Goal: Obtain resource: Obtain resource

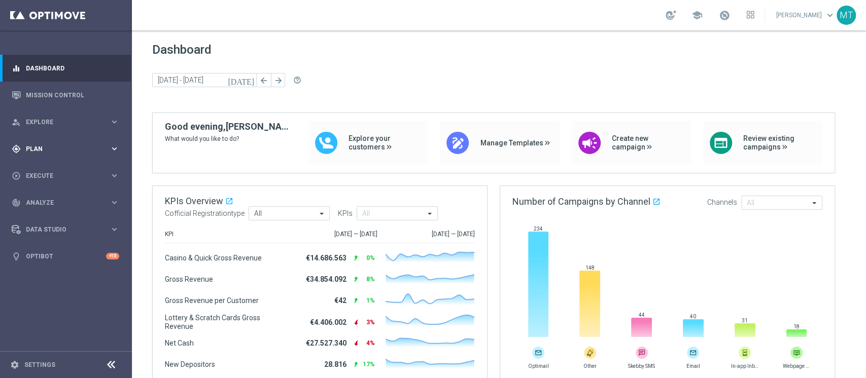
click at [48, 145] on div "gps_fixed Plan" at bounding box center [61, 149] width 98 height 9
click at [55, 169] on link "Target Groups" at bounding box center [65, 170] width 79 height 8
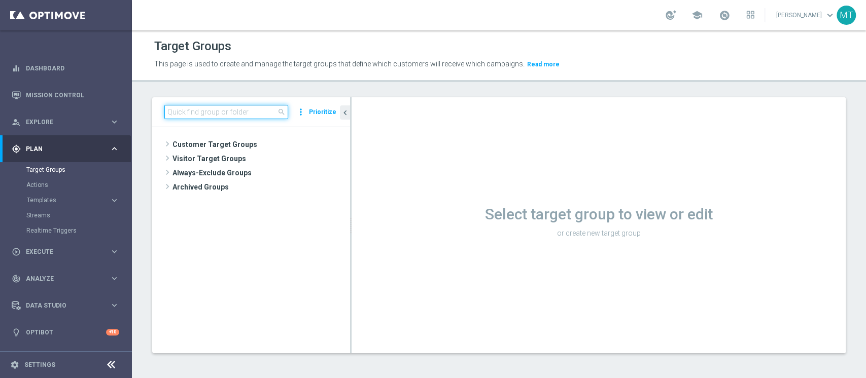
click at [233, 107] on input at bounding box center [226, 112] width 124 height 14
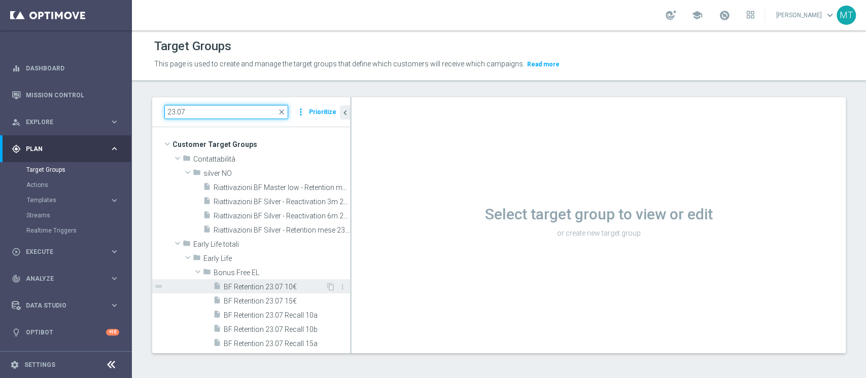
type input "23.07"
click at [262, 288] on span "BF Retention 23.07 10€" at bounding box center [275, 287] width 102 height 9
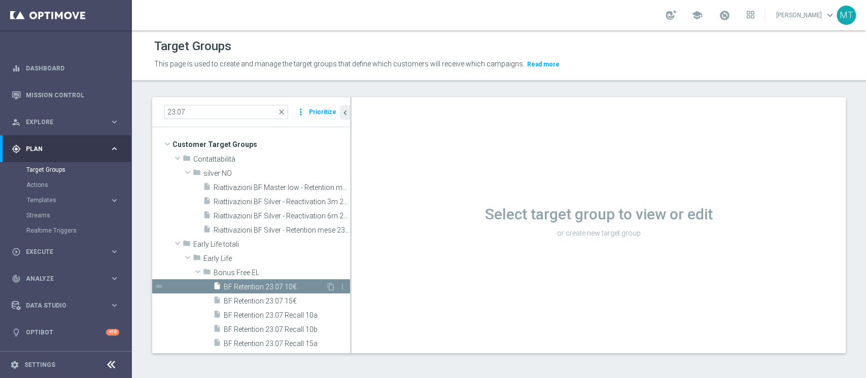
click at [266, 282] on div "insert_drive_file BF Retention 23.07 10€" at bounding box center [269, 287] width 113 height 14
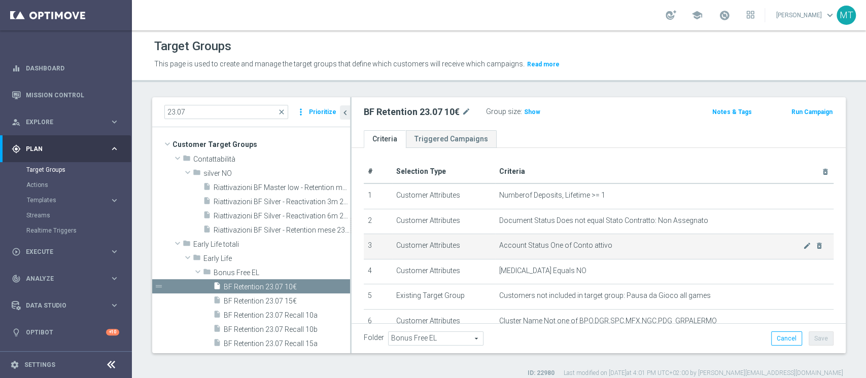
scroll to position [272, 0]
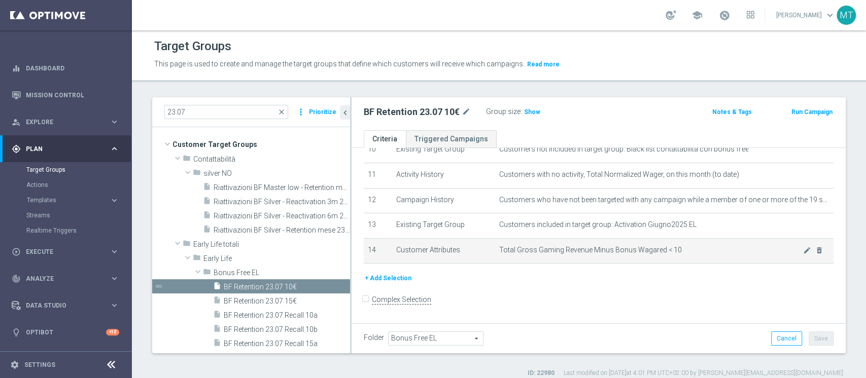
drag, startPoint x: 628, startPoint y: 247, endPoint x: 651, endPoint y: 247, distance: 23.3
click at [657, 246] on td "Total Gross Gaming Revenue Minus Bonus Wagared < 10 mode_edit delete_forever" at bounding box center [664, 250] width 338 height 25
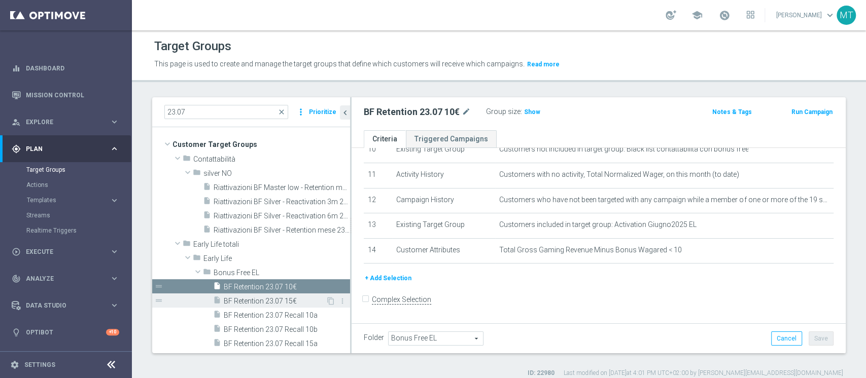
click at [244, 303] on span "BF Retention 23.07 15€" at bounding box center [275, 301] width 102 height 9
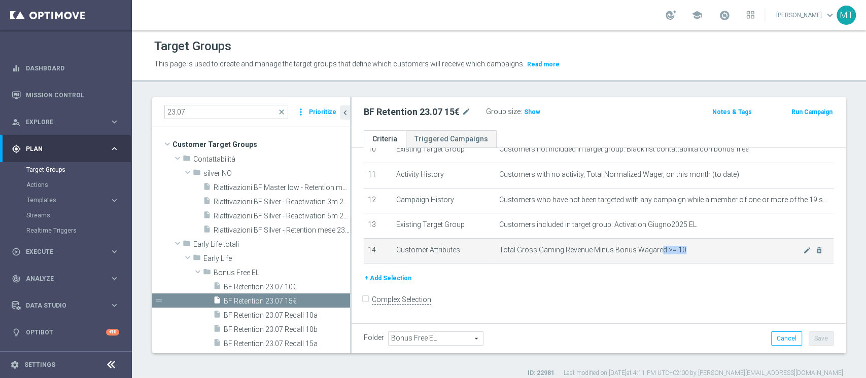
drag, startPoint x: 660, startPoint y: 250, endPoint x: 686, endPoint y: 250, distance: 26.9
click at [686, 250] on span "Total Gross Gaming Revenue Minus Bonus Wagared >= 10" at bounding box center [651, 250] width 304 height 9
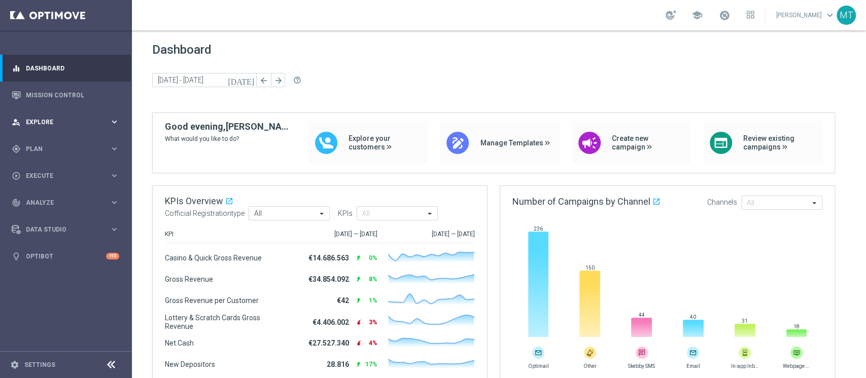
click at [76, 109] on div "person_search Explore keyboard_arrow_right" at bounding box center [65, 122] width 131 height 27
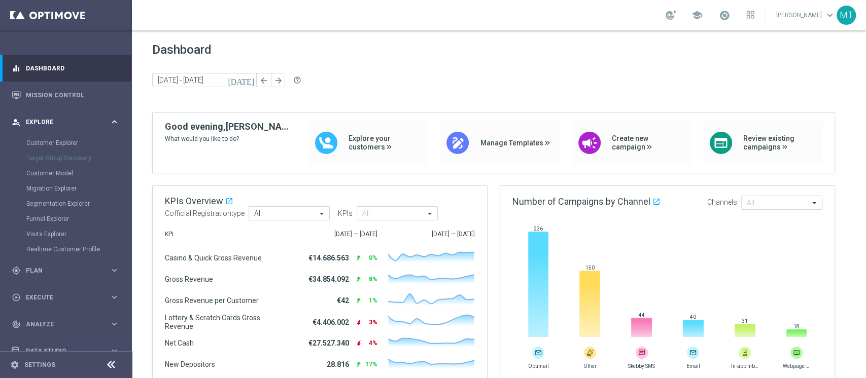
click at [63, 118] on div "person_search Explore" at bounding box center [61, 122] width 98 height 9
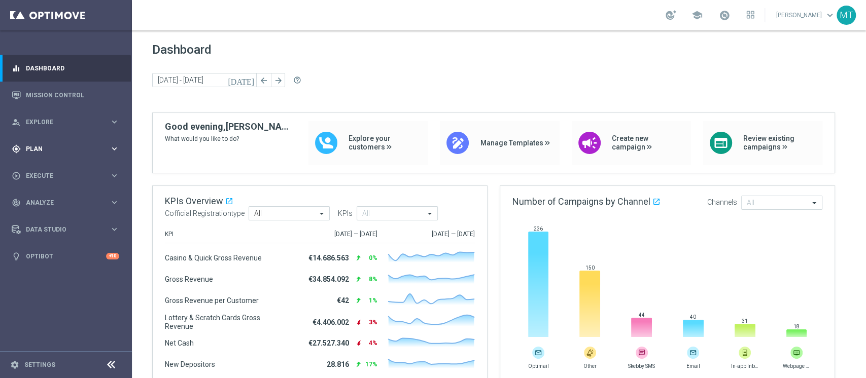
click at [51, 150] on span "Plan" at bounding box center [68, 149] width 84 height 6
drag, startPoint x: 48, startPoint y: 168, endPoint x: 48, endPoint y: 162, distance: 6.1
click at [49, 168] on link "Target Groups" at bounding box center [65, 170] width 79 height 8
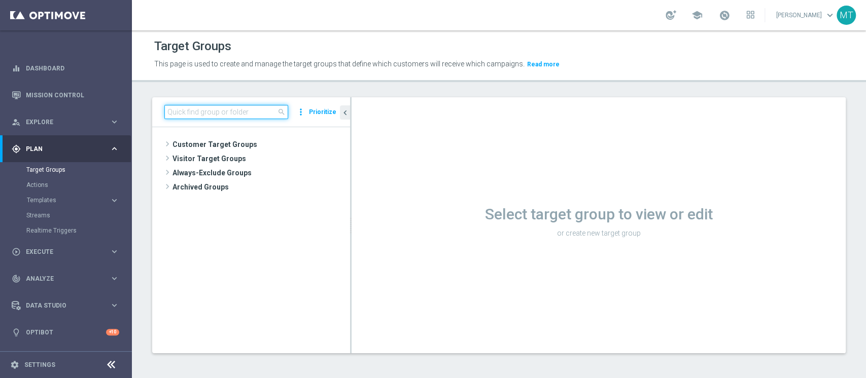
click at [195, 116] on input at bounding box center [226, 112] width 124 height 14
click at [86, 77] on link "Dashboard" at bounding box center [72, 68] width 93 height 27
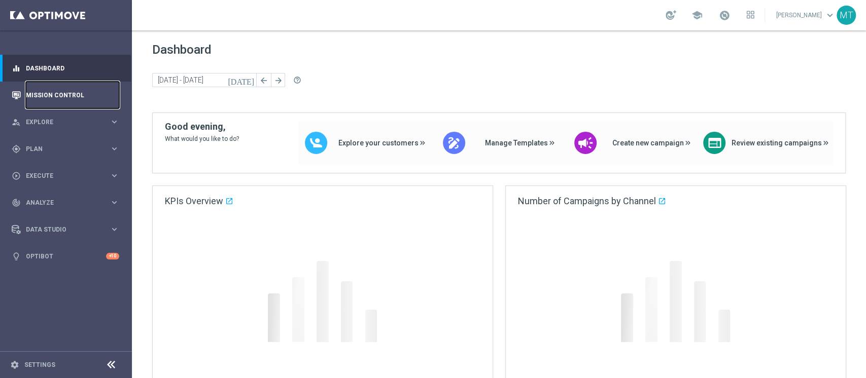
click at [78, 103] on link "Mission Control" at bounding box center [72, 95] width 93 height 27
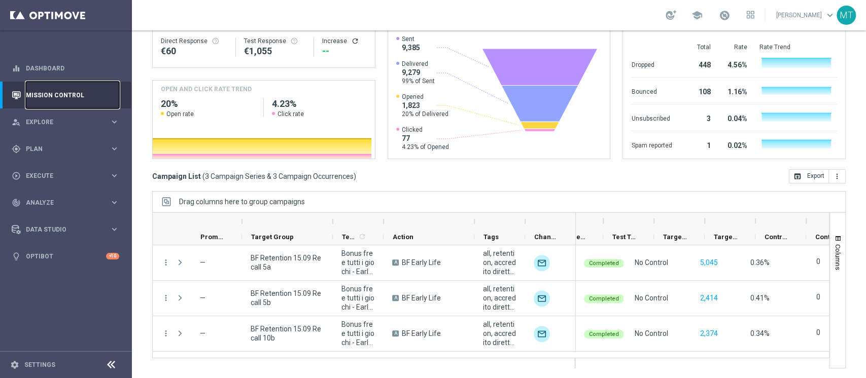
scroll to position [0, 234]
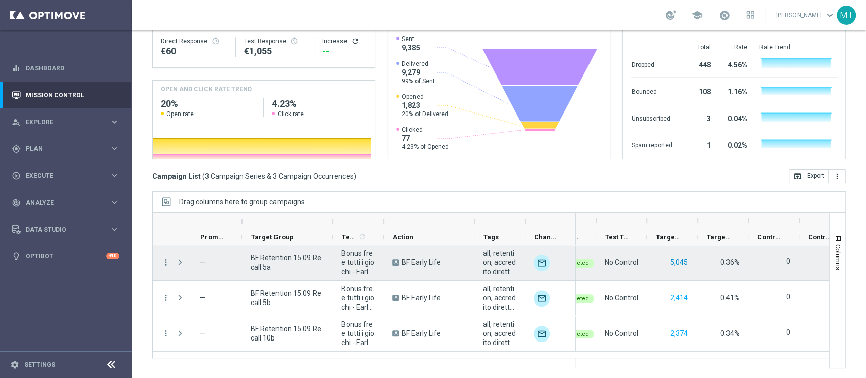
click at [685, 262] on button "5,045" at bounding box center [679, 263] width 20 height 13
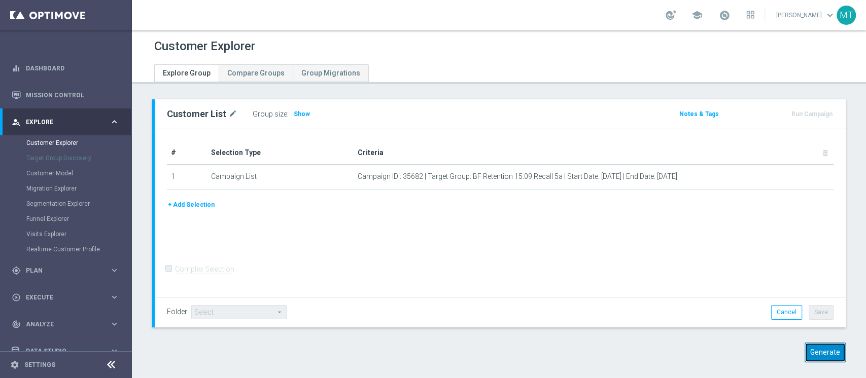
scroll to position [9, 0]
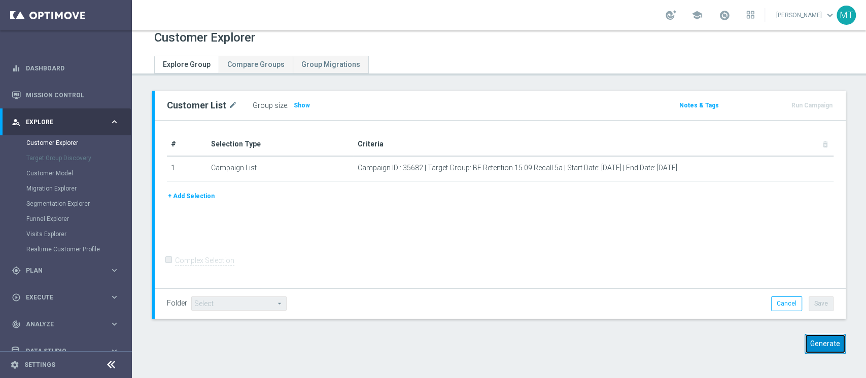
click at [816, 343] on button "Generate" at bounding box center [825, 344] width 41 height 20
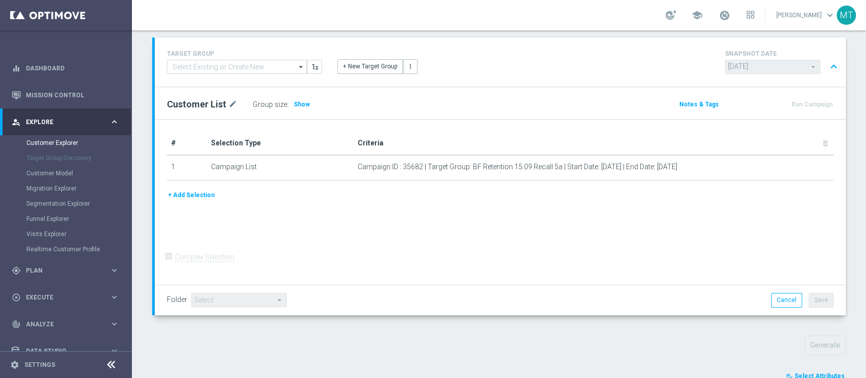
scroll to position [356, 0]
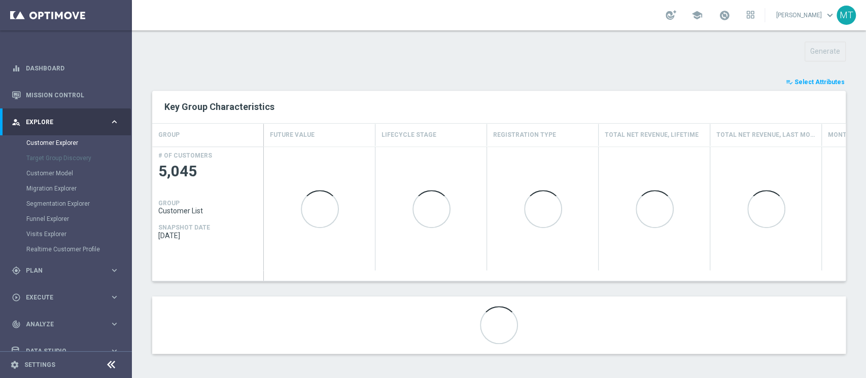
click at [816, 89] on div "playlist_add_check Select Attributes Key Group Characteristics GROUP Future Val…" at bounding box center [499, 216] width 694 height 278
drag, startPoint x: 813, startPoint y: 84, endPoint x: 816, endPoint y: 78, distance: 7.5
click at [813, 84] on span "Select Attributes" at bounding box center [819, 82] width 50 height 7
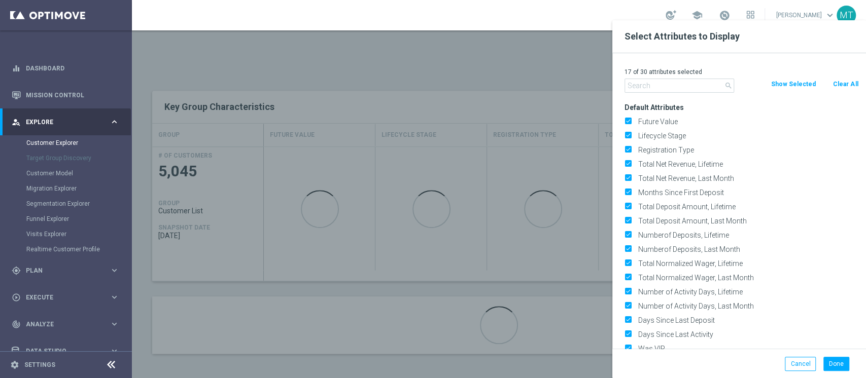
click at [851, 89] on button "Clear All" at bounding box center [845, 84] width 27 height 11
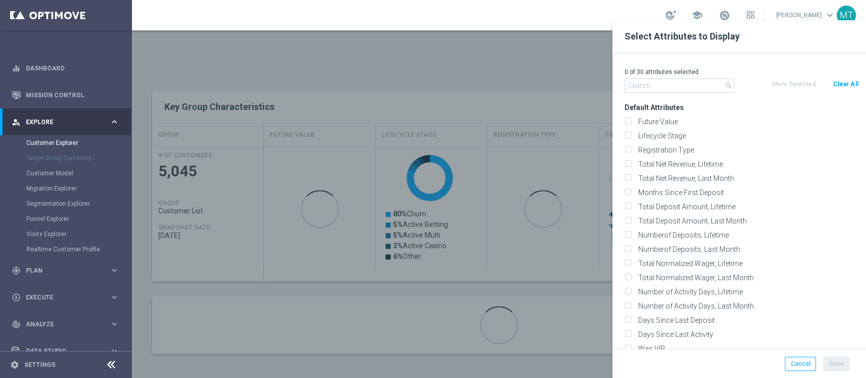
checkbox input "false"
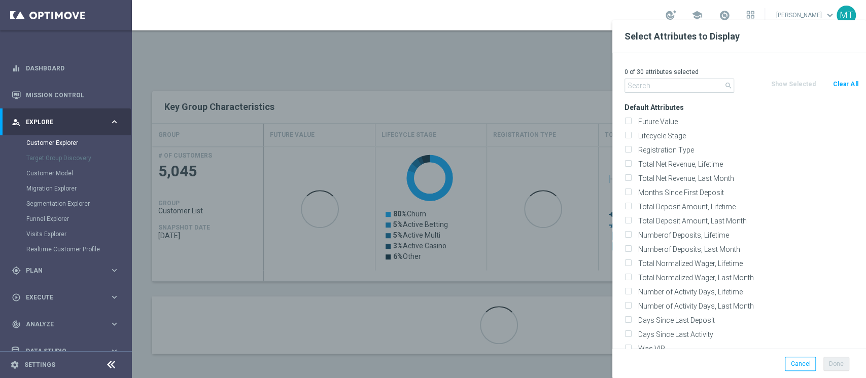
checkbox input "false"
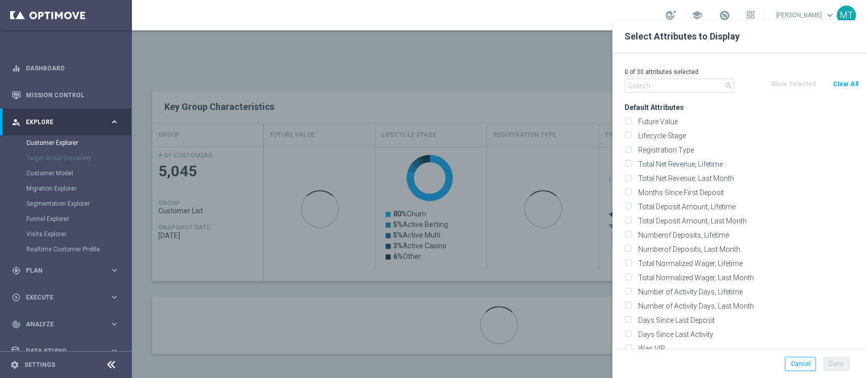
checkbox input "false"
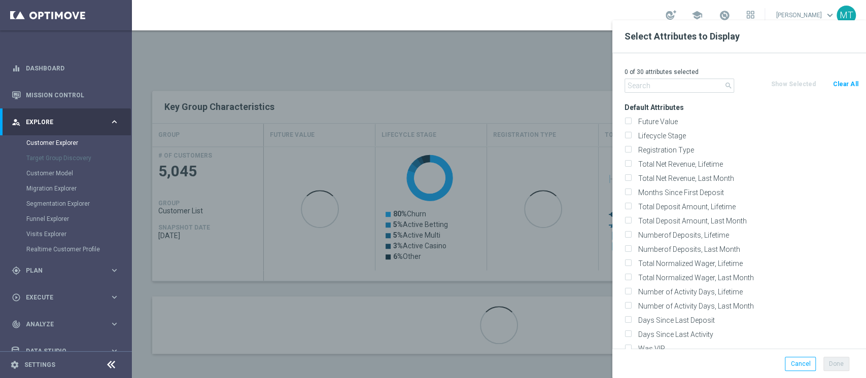
checkbox input "false"
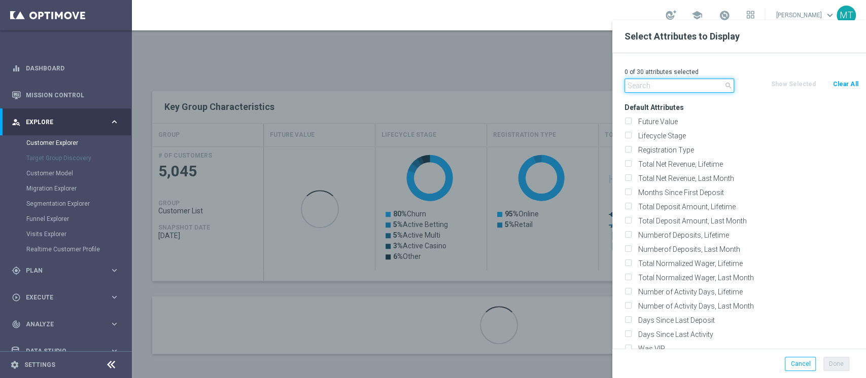
click at [698, 85] on input "text" at bounding box center [680, 86] width 110 height 14
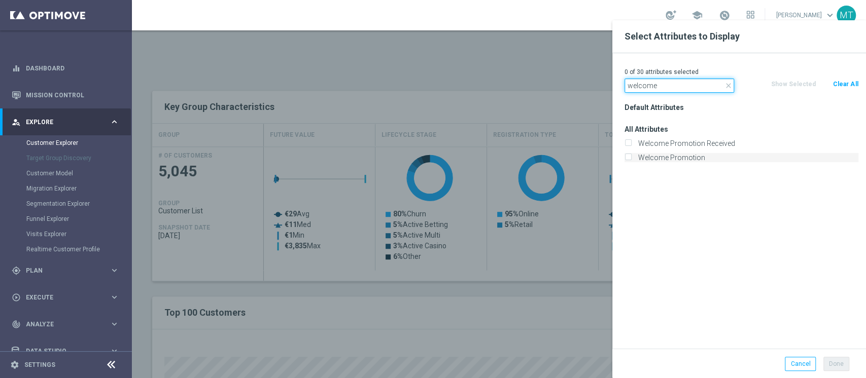
type input "welcome"
click at [665, 161] on label "Welcome Promotion" at bounding box center [747, 157] width 224 height 9
click at [631, 161] on input "Welcome Promotion" at bounding box center [628, 159] width 7 height 7
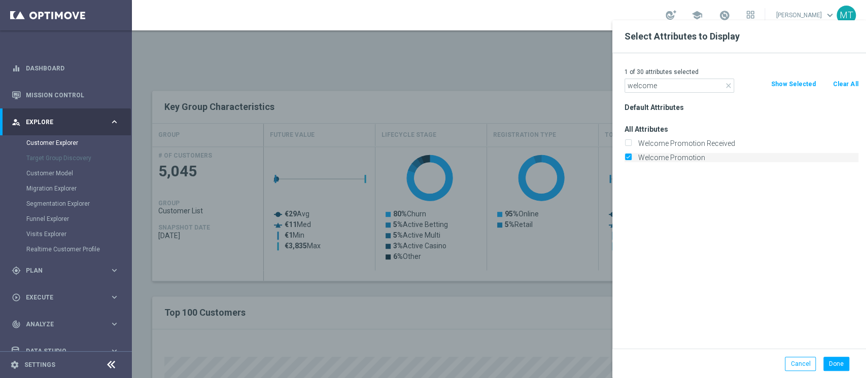
click at [675, 162] on label "Welcome Promotion" at bounding box center [747, 157] width 224 height 9
click at [631, 162] on input "Welcome Promotion" at bounding box center [628, 159] width 7 height 7
click at [683, 221] on div "Default Attributes All Attributes Welcome Promotion Received Welcome Promotion" at bounding box center [741, 224] width 249 height 249
click at [681, 159] on label "Welcome Promotion" at bounding box center [747, 157] width 224 height 9
click at [631, 159] on input "Welcome Promotion" at bounding box center [628, 159] width 7 height 7
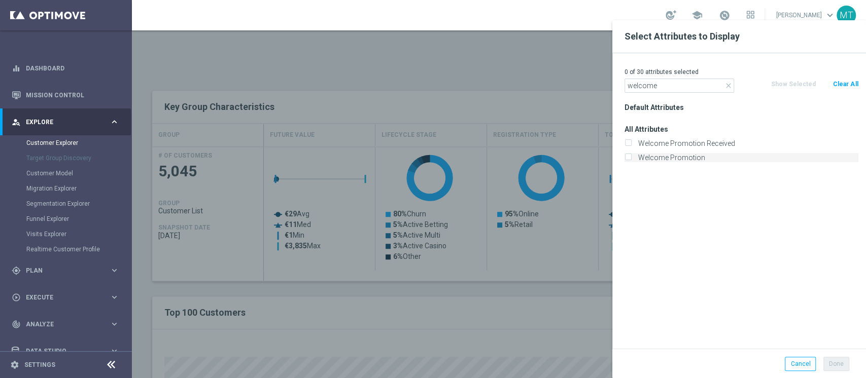
checkbox input "true"
click at [693, 144] on label "Welcome Promotion Received" at bounding box center [747, 143] width 224 height 9
click at [631, 144] on input "Welcome Promotion Received" at bounding box center [628, 145] width 7 height 7
checkbox input "true"
click at [837, 364] on button "Done" at bounding box center [836, 364] width 26 height 14
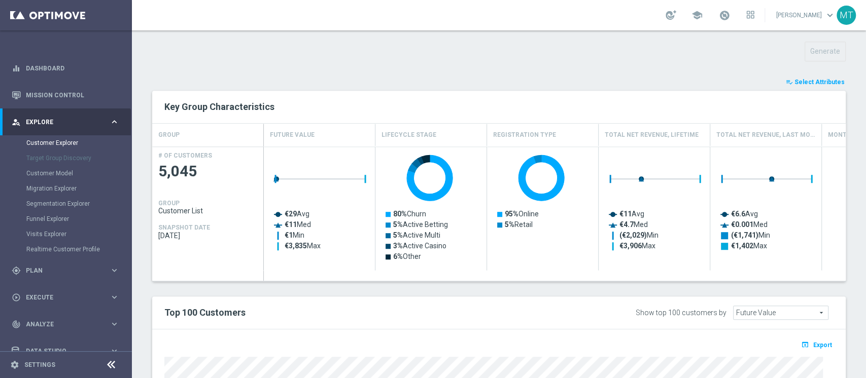
type input "Search"
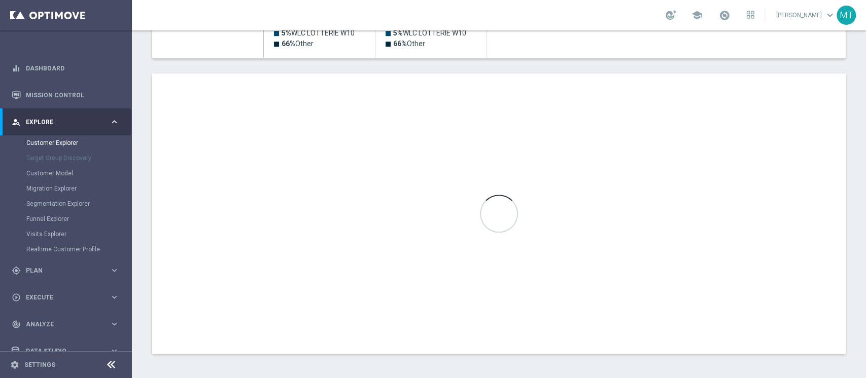
scroll to position [434, 0]
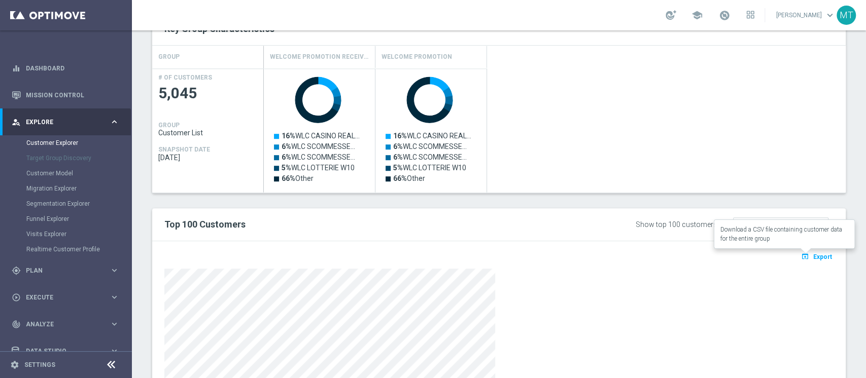
click at [813, 256] on span "Export" at bounding box center [822, 257] width 19 height 7
